Goal: Task Accomplishment & Management: Manage account settings

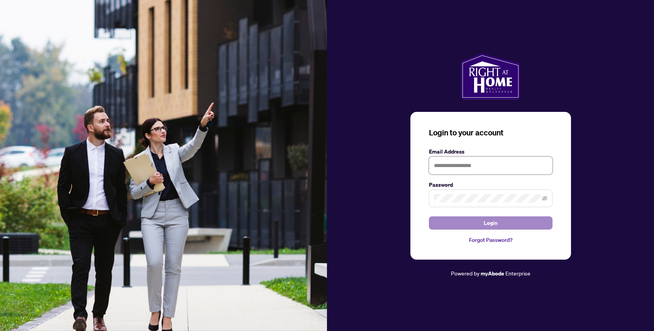
type input "**********"
click at [449, 227] on button "Login" at bounding box center [491, 223] width 124 height 13
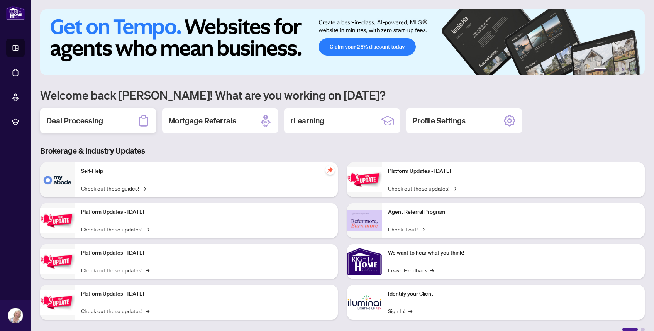
click at [125, 124] on div "Deal Processing" at bounding box center [98, 120] width 116 height 25
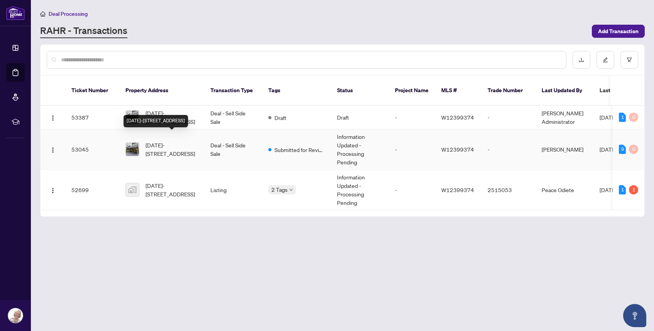
click at [171, 142] on span "[DATE]-[STREET_ADDRESS]" at bounding box center [172, 149] width 52 height 17
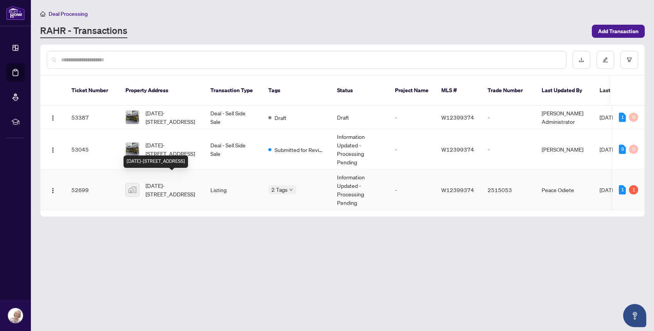
click at [172, 188] on span "[DATE]-[STREET_ADDRESS]" at bounding box center [172, 189] width 52 height 17
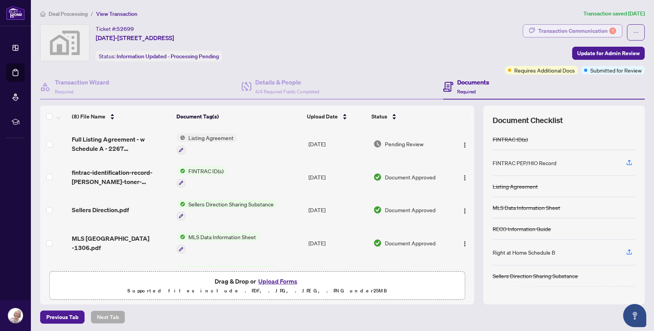
click at [541, 30] on div "Transaction Communication 1" at bounding box center [577, 31] width 78 height 12
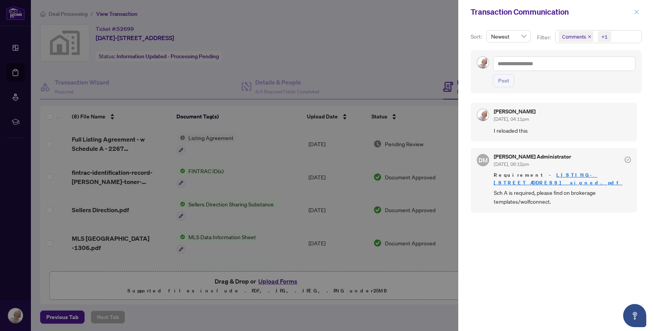
click at [637, 12] on icon "close" at bounding box center [637, 12] width 4 height 4
